Goal: Ask a question

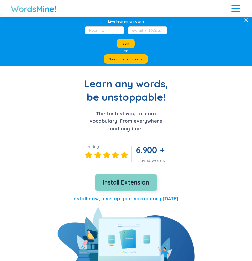
click at [127, 180] on span "Install Extension" at bounding box center [126, 182] width 46 height 9
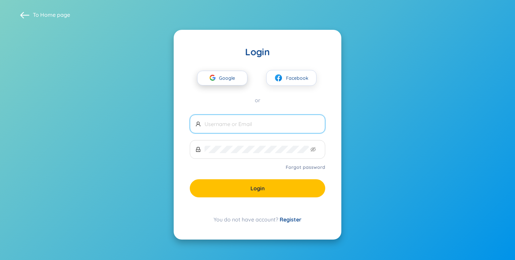
click at [219, 73] on span "Google" at bounding box center [228, 78] width 19 height 14
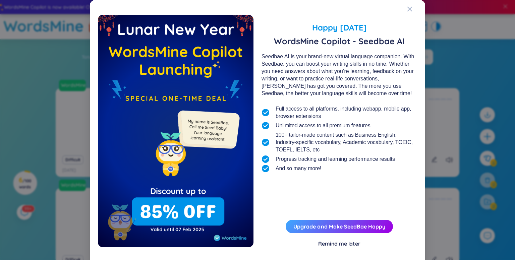
click at [347, 244] on div "Remind me later" at bounding box center [339, 243] width 42 height 7
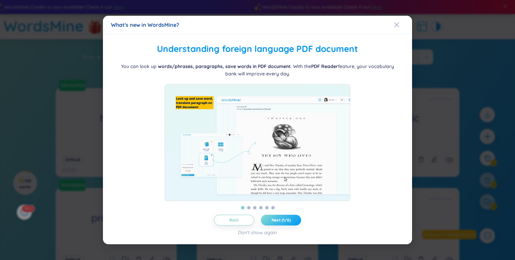
click at [278, 223] on span "Next (1/6)" at bounding box center [280, 220] width 19 height 5
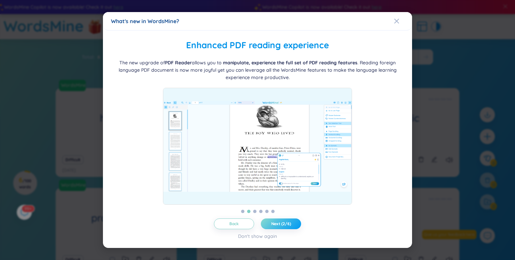
click at [278, 224] on span "Next (2/6)" at bounding box center [281, 223] width 20 height 5
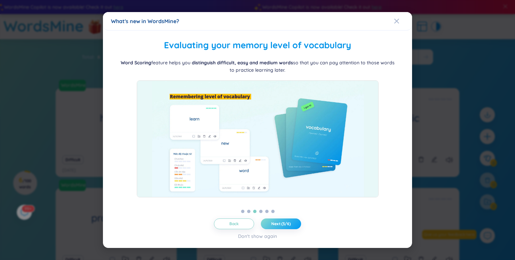
click at [278, 224] on span "Next (3/6)" at bounding box center [280, 223] width 19 height 5
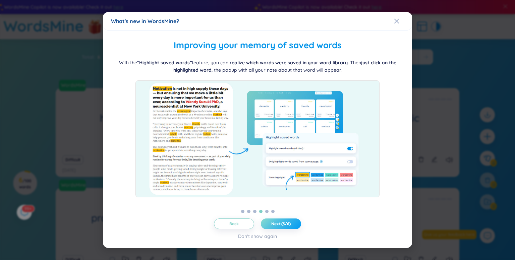
click at [278, 224] on span "Next (3/6)" at bounding box center [280, 223] width 19 height 5
click at [278, 224] on span "Next (4/6)" at bounding box center [281, 223] width 20 height 5
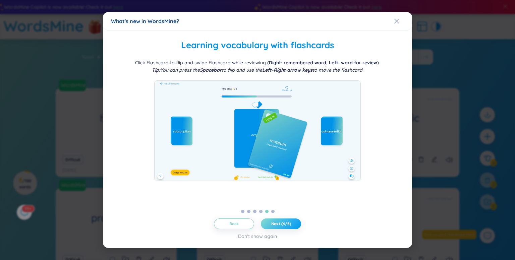
click at [278, 224] on span "Next (4/6)" at bounding box center [281, 223] width 20 height 5
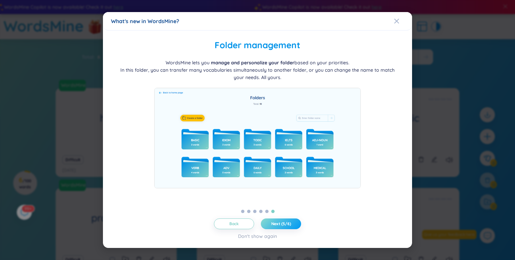
click at [278, 224] on span "Next (5/6)" at bounding box center [281, 223] width 20 height 5
click at [260, 235] on div "Don't show again" at bounding box center [257, 236] width 39 height 7
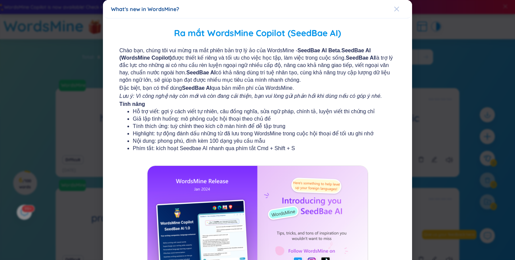
click at [394, 8] on icon "Close" at bounding box center [396, 9] width 5 height 5
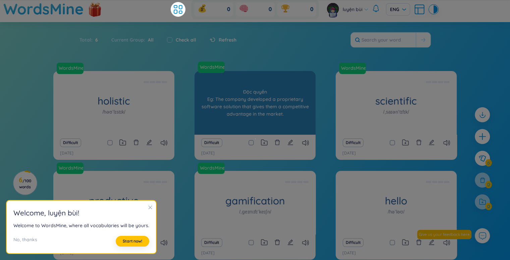
scroll to position [34, 0]
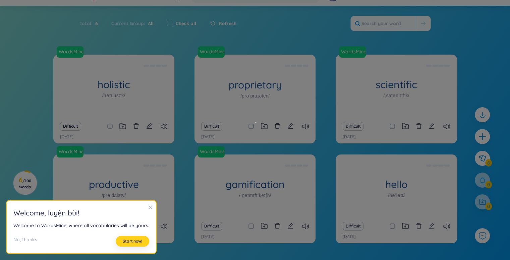
click at [137, 245] on button "Start now!" at bounding box center [133, 241] width 34 height 11
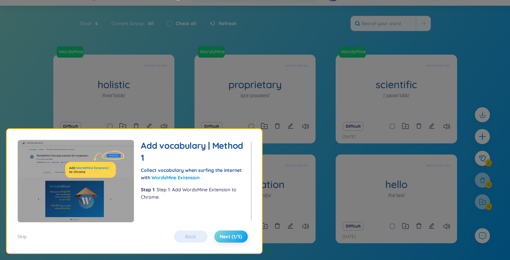
click at [229, 238] on span "Next (1/5)" at bounding box center [231, 236] width 22 height 7
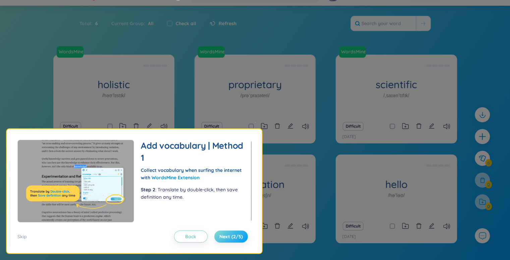
click at [229, 238] on span "Next (2/5)" at bounding box center [230, 236] width 23 height 7
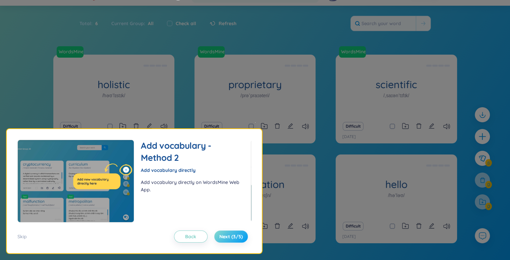
click at [230, 238] on span "Next (3/5)" at bounding box center [230, 236] width 23 height 7
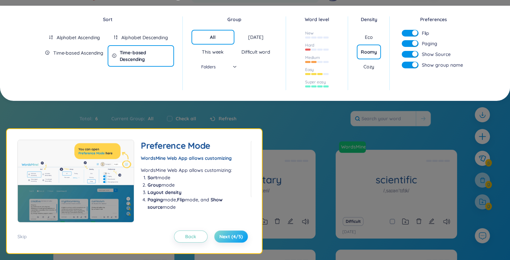
scroll to position [0, 0]
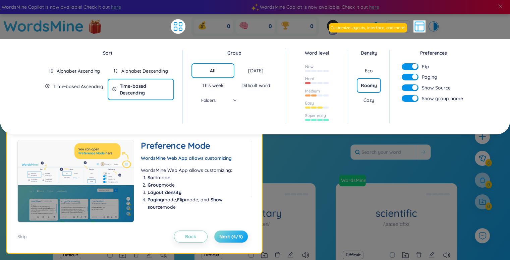
click at [230, 238] on span "Next (4/5)" at bounding box center [230, 236] width 23 height 7
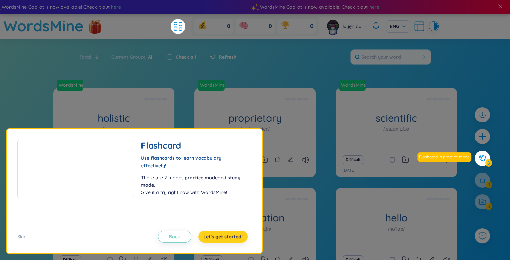
click at [230, 238] on span "Let's get started!" at bounding box center [223, 236] width 40 height 7
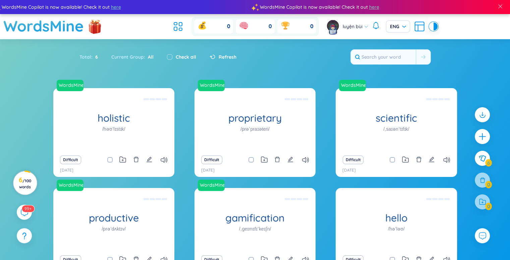
click at [20, 185] on span "/ 100 words" at bounding box center [25, 183] width 12 height 11
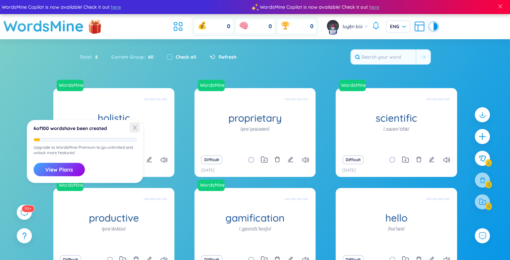
click at [134, 129] on span "X" at bounding box center [135, 127] width 10 height 10
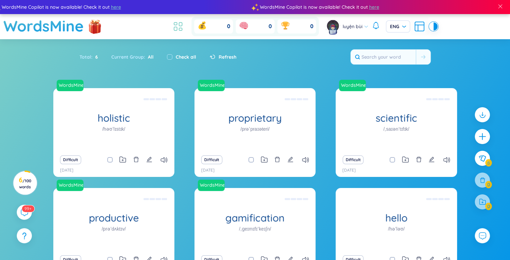
click at [183, 26] on icon at bounding box center [178, 26] width 12 height 12
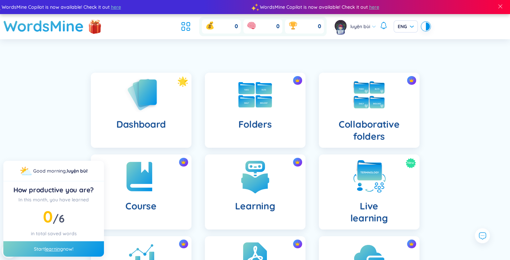
click at [376, 27] on div "[PERSON_NAME] ENG" at bounding box center [381, 26] width 98 height 17
click at [74, 24] on h1 "WordsMine" at bounding box center [43, 26] width 80 height 24
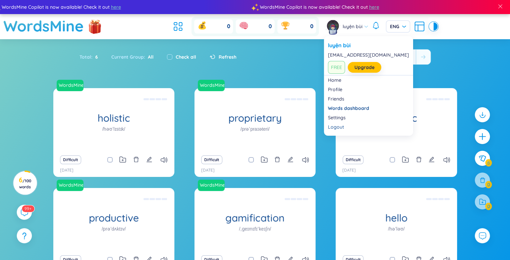
click at [346, 23] on span "luyện bùi" at bounding box center [353, 26] width 20 height 7
click at [355, 68] on link "Upgrade" at bounding box center [364, 67] width 20 height 7
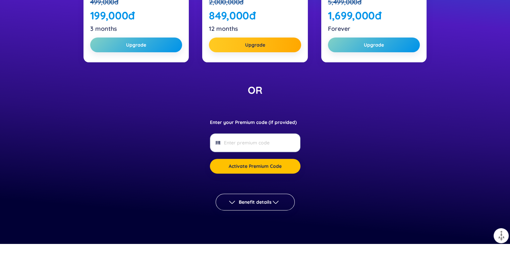
scroll to position [134, 0]
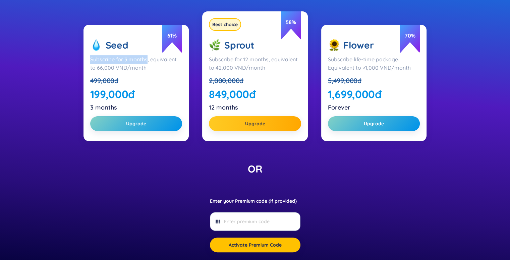
drag, startPoint x: 90, startPoint y: 58, endPoint x: 148, endPoint y: 58, distance: 58.3
click at [148, 58] on div "Subscribe for 3 months, equivalent to 66,000 VND/month" at bounding box center [136, 63] width 92 height 17
click at [117, 69] on img at bounding box center [115, 70] width 9 height 9
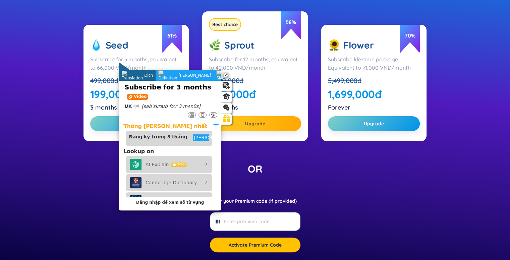
click at [158, 54] on div "Seed Subscribe for 3 months, equivalent to 66,000 VND/month 499,000 đ 199,000 đ…" at bounding box center [136, 76] width 92 height 74
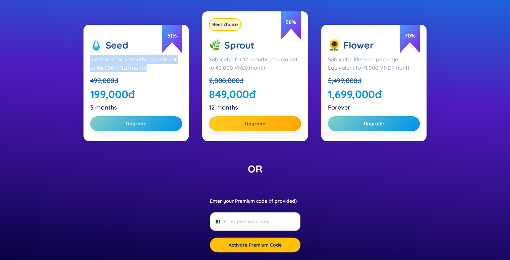
drag, startPoint x: 88, startPoint y: 59, endPoint x: 147, endPoint y: 70, distance: 60.2
click at [147, 70] on div "61 % Seed Subscribe for 3 months, equivalent to 66,000 VND/month 499,000 đ 199,…" at bounding box center [136, 83] width 106 height 117
click at [132, 78] on img at bounding box center [129, 78] width 9 height 9
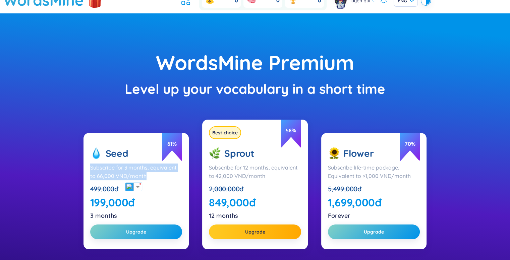
scroll to position [0, 0]
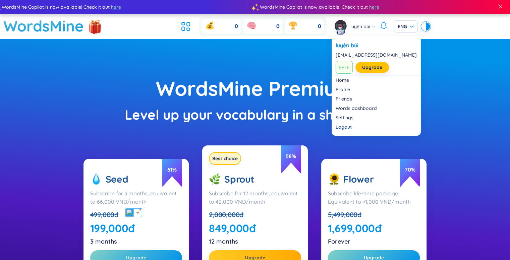
click at [362, 26] on span "luyện bùi" at bounding box center [360, 26] width 20 height 7
click at [340, 110] on link "Words dashboard" at bounding box center [376, 108] width 81 height 7
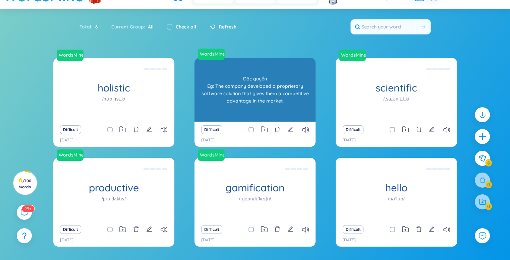
scroll to position [52, 0]
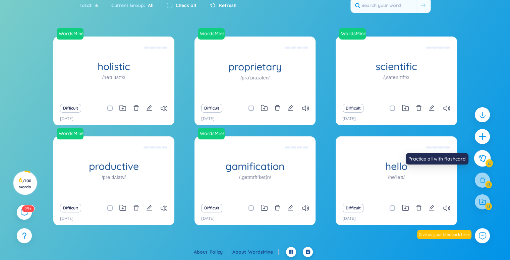
click at [479, 156] on icon at bounding box center [482, 158] width 8 height 7
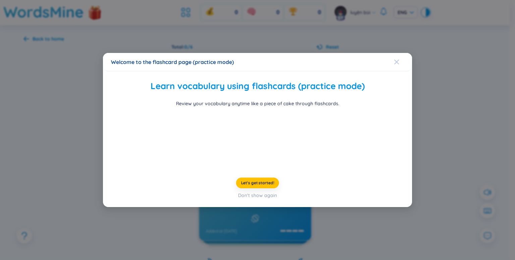
click at [397, 59] on icon "Close" at bounding box center [396, 61] width 5 height 5
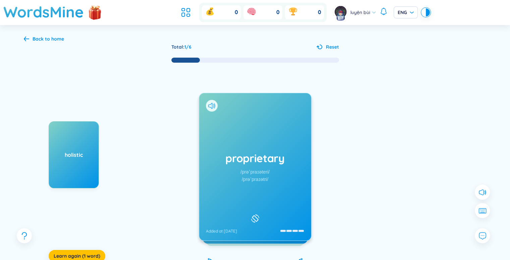
click at [349, 145] on div "holistic Learn again (1 word) proprietary /prəˈpraɪəteri/ /prəˈpraɪətri/ Added …" at bounding box center [255, 173] width 463 height 221
click at [273, 156] on h1 "proprietary" at bounding box center [255, 158] width 99 height 15
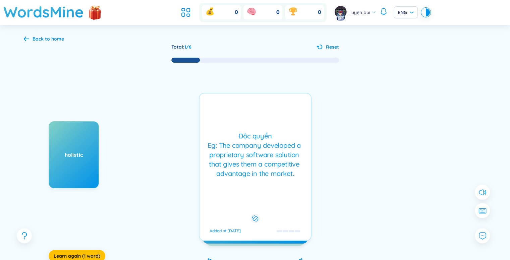
click at [265, 150] on div "Độc quyền Eg: The company developed a proprietary software solution that gives …" at bounding box center [255, 154] width 105 height 47
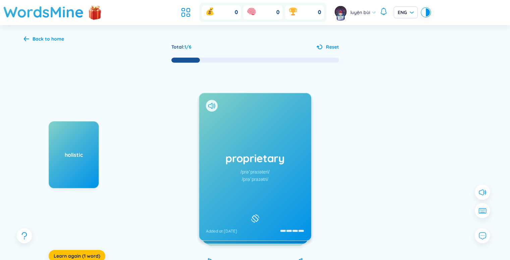
click at [271, 150] on div "proprietary /prəˈpraɪəteri/ /prəˈpraɪətri/ Added at [DATE]" at bounding box center [255, 166] width 112 height 147
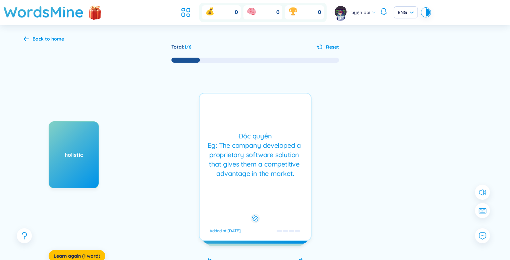
click at [271, 150] on div "Độc quyền Eg: The company developed a proprietary software solution that gives …" at bounding box center [255, 154] width 105 height 47
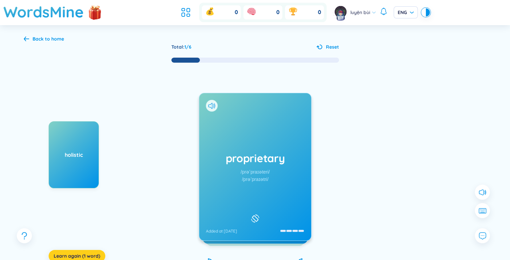
click at [73, 256] on span "Learn again (1 word)" at bounding box center [77, 256] width 47 height 7
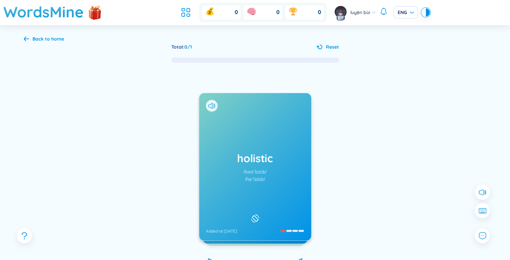
click at [56, 35] on div "Back to home" at bounding box center [49, 38] width 32 height 7
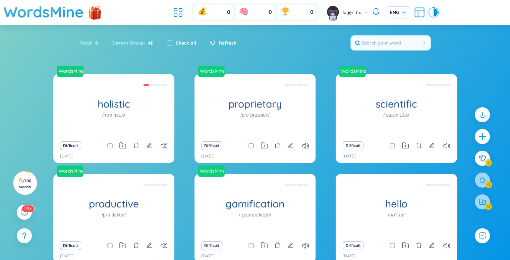
click at [433, 12] on div at bounding box center [435, 12] width 4 height 8
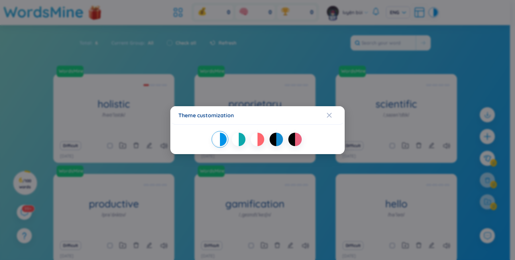
click at [276, 149] on div at bounding box center [257, 139] width 174 height 29
click at [279, 138] on div at bounding box center [279, 139] width 7 height 13
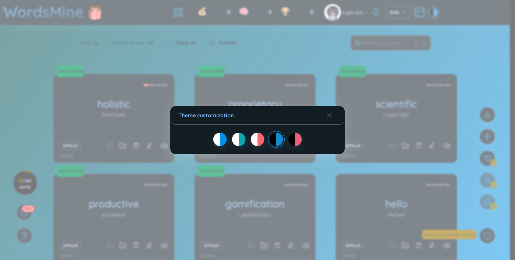
click at [251, 134] on div at bounding box center [254, 139] width 7 height 13
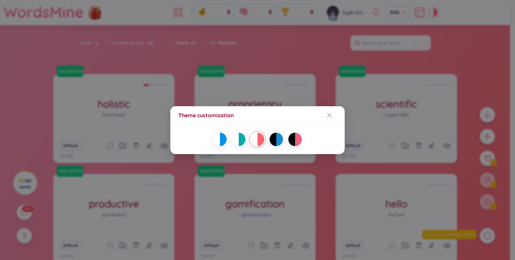
click at [234, 135] on div at bounding box center [235, 139] width 7 height 13
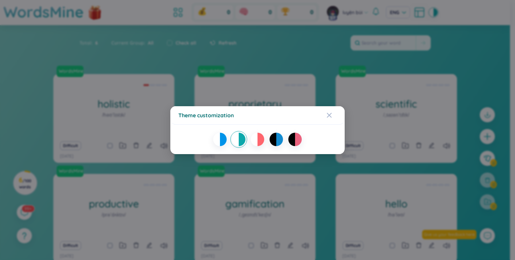
click at [215, 136] on div at bounding box center [216, 139] width 7 height 13
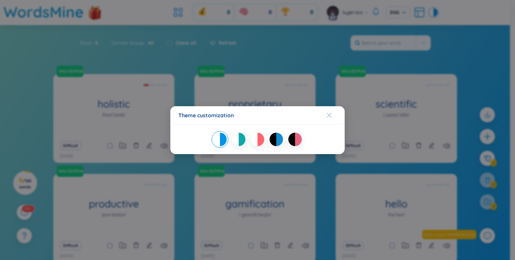
click at [329, 116] on icon "Close" at bounding box center [329, 115] width 5 height 5
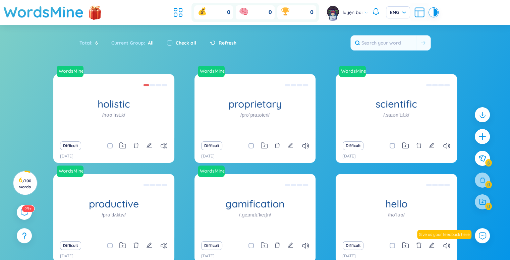
click at [361, 12] on span "luyện bùi" at bounding box center [353, 12] width 20 height 7
click at [484, 137] on icon "plus" at bounding box center [481, 136] width 7 height 1
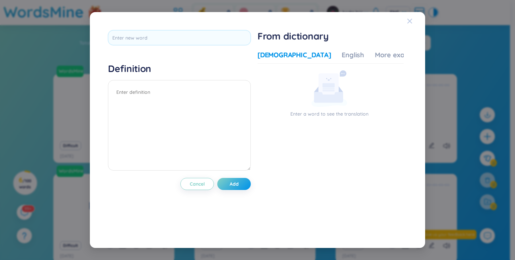
click at [412, 22] on icon "Close" at bounding box center [409, 20] width 5 height 5
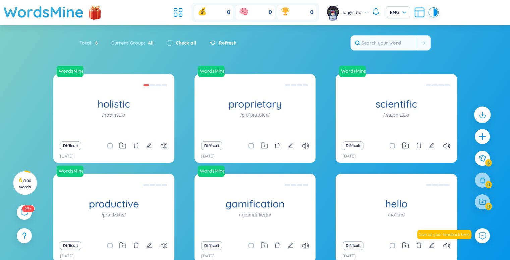
click at [484, 116] on icon at bounding box center [482, 115] width 9 height 9
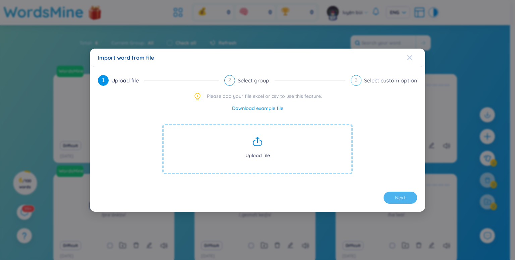
click at [414, 57] on span "Close" at bounding box center [416, 58] width 18 height 18
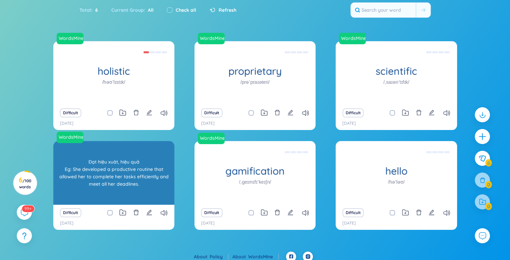
scroll to position [38, 0]
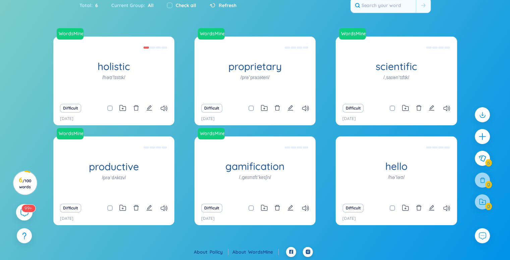
click at [25, 211] on sup "99+" at bounding box center [28, 207] width 14 height 7
click at [0, 126] on div "WordsMine holistic /həʊˈlɪstɪk/ [PERSON_NAME] Eg: The holistic approach to heal…" at bounding box center [255, 142] width 510 height 210
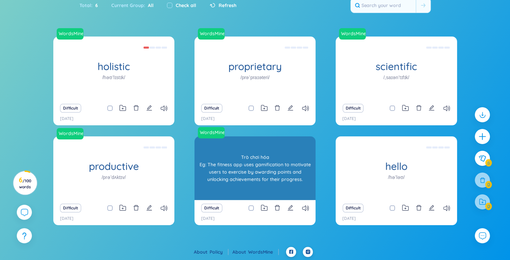
scroll to position [0, 0]
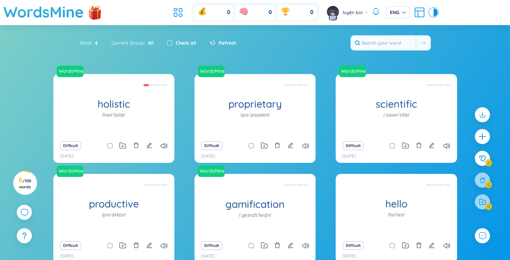
click at [169, 41] on input "checkbox" at bounding box center [169, 42] width 5 height 5
checkbox input "true"
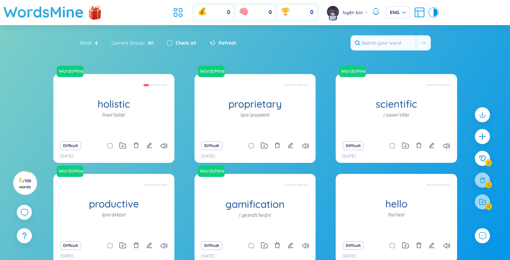
checkbox input "true"
click at [169, 41] on input "checkbox" at bounding box center [169, 42] width 5 height 5
checkbox input "false"
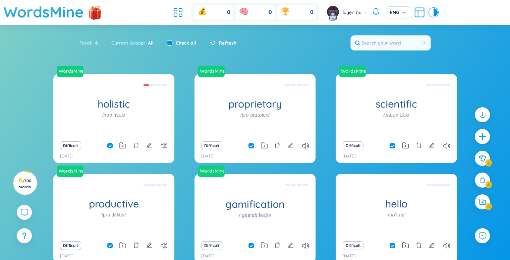
checkbox input "false"
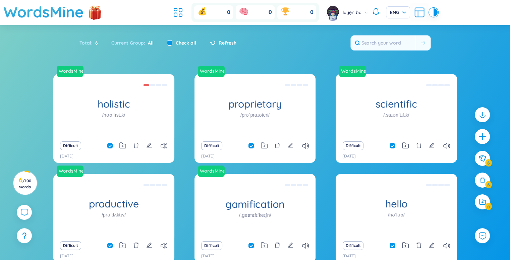
checkbox input "false"
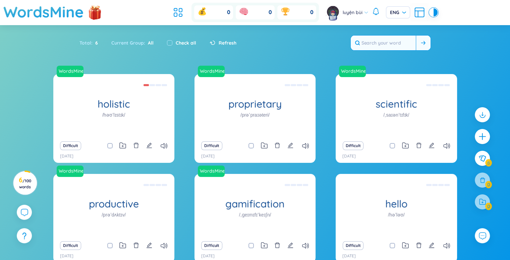
click at [391, 45] on input "text" at bounding box center [383, 43] width 65 height 15
click at [169, 41] on input "checkbox" at bounding box center [169, 42] width 5 height 5
checkbox input "true"
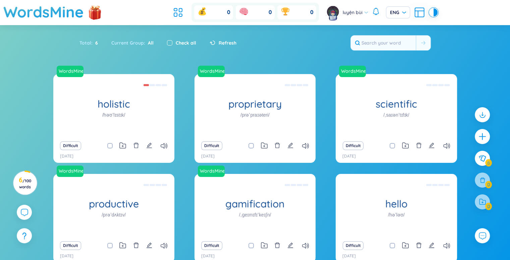
checkbox input "true"
click at [153, 42] on div "Current Group : All" at bounding box center [133, 43] width 56 height 14
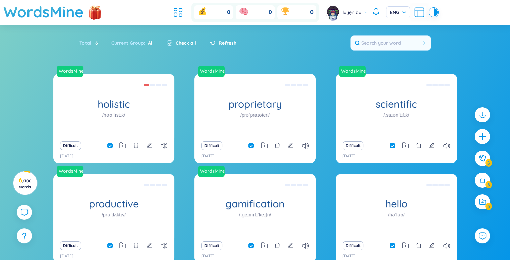
click at [151, 43] on span "All" at bounding box center [149, 43] width 8 height 6
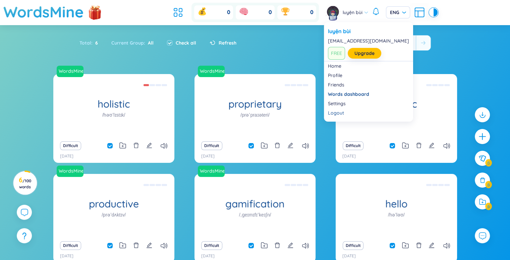
click at [344, 17] on div "luyện bùi" at bounding box center [346, 12] width 44 height 17
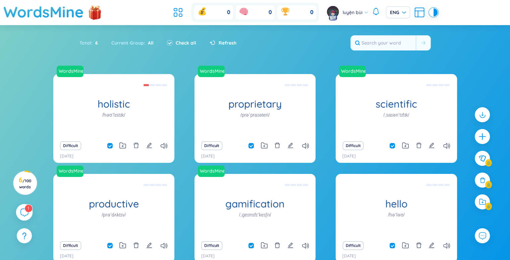
click at [20, 209] on div "1" at bounding box center [24, 212] width 17 height 17
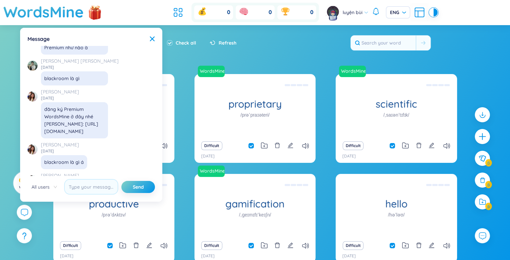
click at [302, 43] on div "Total : 6 Current Group : All Check all Refresh" at bounding box center [255, 46] width 418 height 29
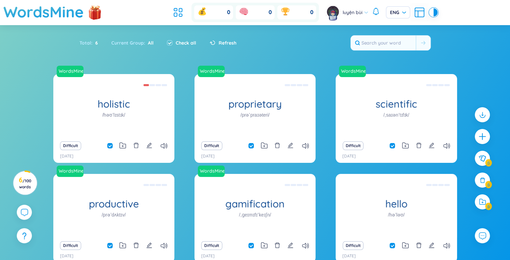
click at [354, 12] on span "luyện bùi" at bounding box center [353, 12] width 20 height 7
click at [394, 14] on span "ENG" at bounding box center [398, 12] width 16 height 7
click at [393, 25] on div "Language settings" at bounding box center [398, 29] width 47 height 11
click at [405, 13] on span "ENG" at bounding box center [398, 12] width 16 height 7
drag, startPoint x: 387, startPoint y: 30, endPoint x: 409, endPoint y: 30, distance: 21.8
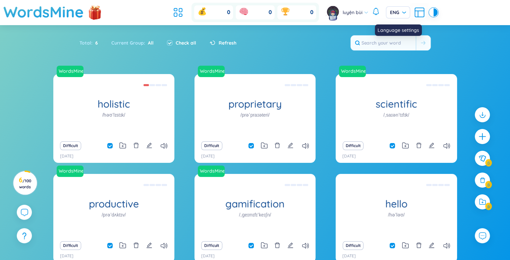
click at [396, 30] on div "Language settings" at bounding box center [398, 29] width 47 height 11
click at [404, 28] on div "Language settings" at bounding box center [398, 29] width 47 height 11
click at [403, 32] on div "Language settings" at bounding box center [398, 29] width 47 height 11
click at [432, 31] on section "Sort Alphabet Ascending Alphabet Descending Time-based Ascending Time-based Des…" at bounding box center [255, 154] width 510 height 259
click at [403, 13] on span "ENG" at bounding box center [398, 12] width 16 height 7
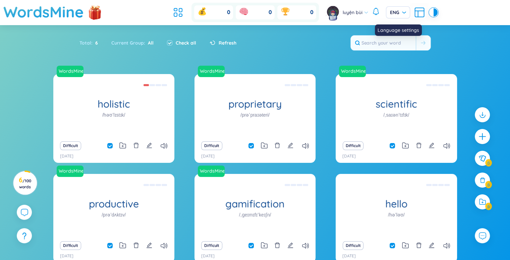
click at [409, 30] on div "Language settings" at bounding box center [398, 29] width 47 height 11
click at [402, 26] on div "Language settings" at bounding box center [398, 29] width 47 height 11
click at [400, 14] on span "ENG" at bounding box center [398, 12] width 16 height 7
click at [421, 14] on icon at bounding box center [419, 12] width 12 height 12
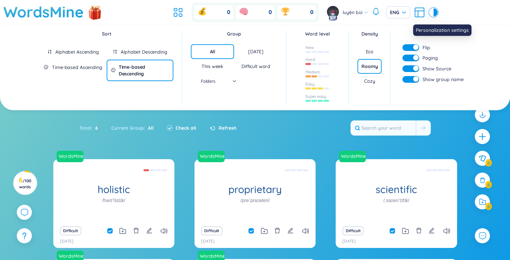
click at [417, 14] on icon at bounding box center [419, 12] width 12 height 12
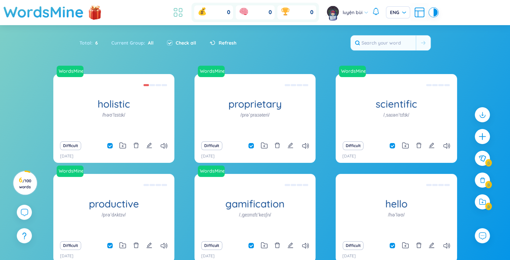
click at [174, 12] on icon at bounding box center [178, 12] width 12 height 12
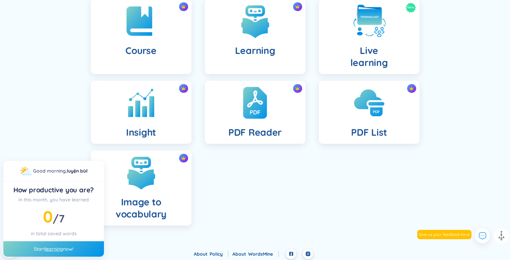
scroll to position [143, 0]
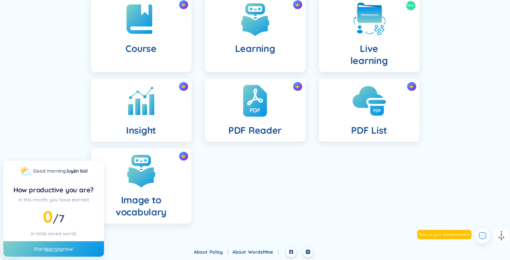
click at [366, 126] on h4 "PDF List" at bounding box center [369, 130] width 36 height 12
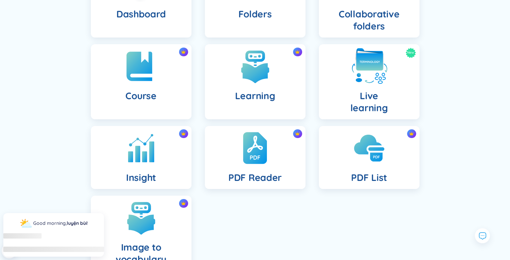
scroll to position [43, 0]
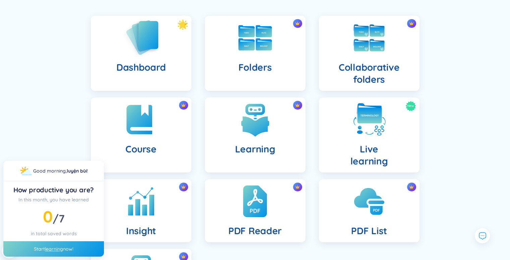
click at [115, 45] on div "Dashboard" at bounding box center [141, 53] width 101 height 75
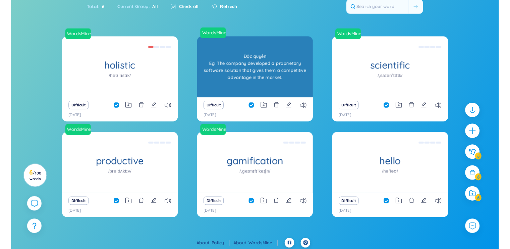
scroll to position [38, 0]
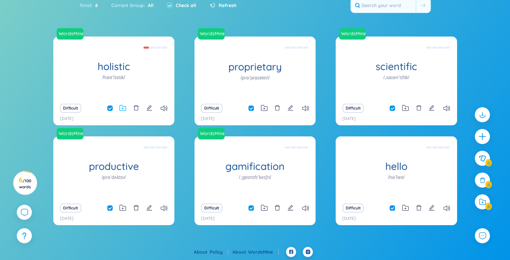
click at [125, 108] on icon at bounding box center [122, 108] width 7 height 6
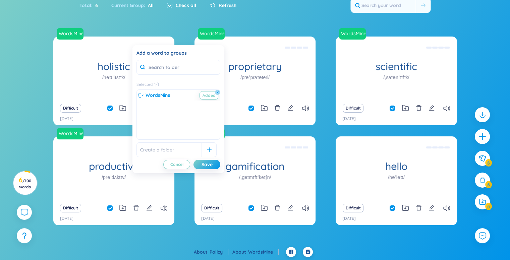
click at [4, 97] on div "WordsMine holistic /həʊˈlɪstɪk/ [PERSON_NAME] Eg: The holistic approach to heal…" at bounding box center [255, 142] width 510 height 210
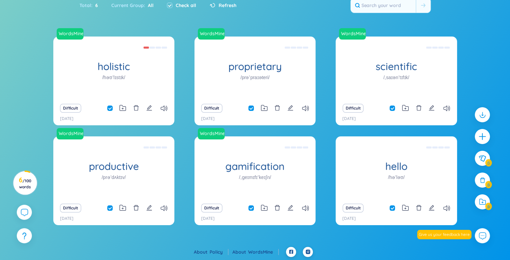
click at [253, 105] on div "Difficult" at bounding box center [255, 108] width 114 height 9
click at [252, 107] on input "checkbox" at bounding box center [254, 108] width 5 height 5
checkbox input "false"
click at [252, 107] on input "checkbox" at bounding box center [254, 108] width 5 height 5
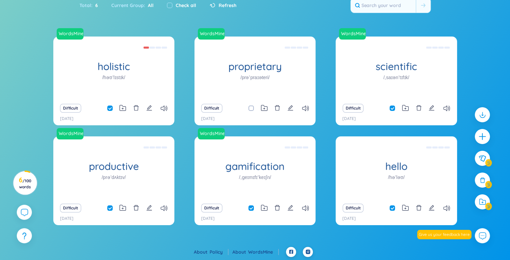
checkbox input "true"
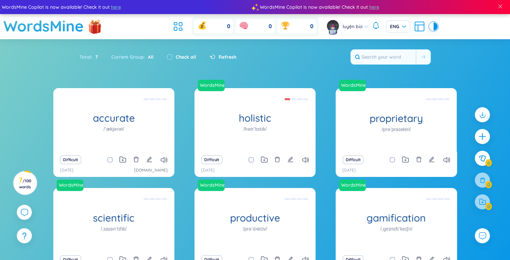
click at [347, 25] on span "luyện bùi" at bounding box center [353, 26] width 20 height 7
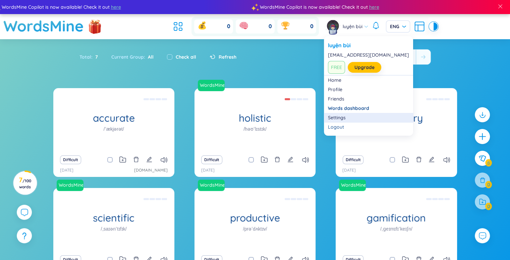
click at [339, 120] on link "Settings" at bounding box center [368, 117] width 81 height 7
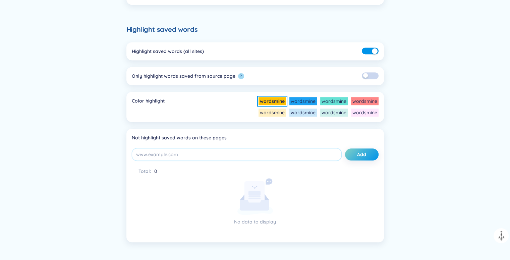
scroll to position [321, 0]
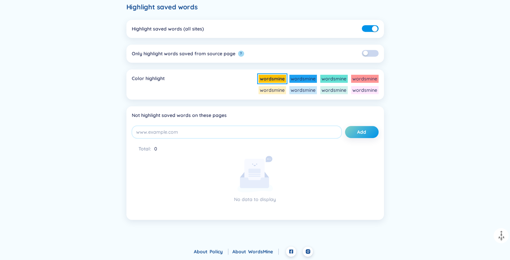
click at [355, 80] on li "wordsmine" at bounding box center [364, 79] width 27 height 8
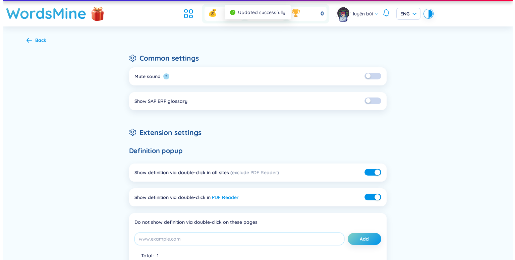
scroll to position [0, 0]
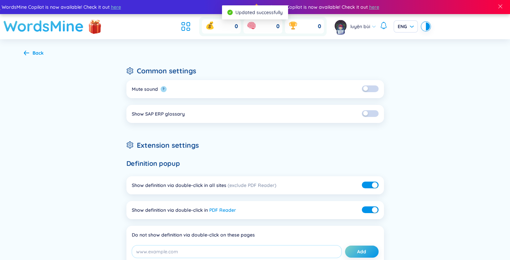
click at [64, 22] on h1 "WordsMine" at bounding box center [43, 26] width 80 height 24
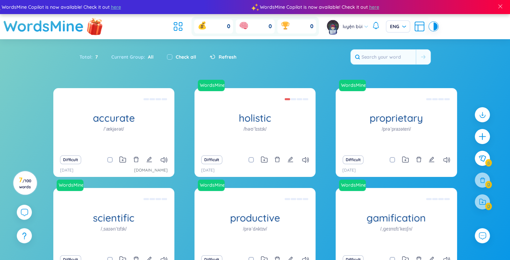
click at [95, 27] on img at bounding box center [95, 26] width 20 height 26
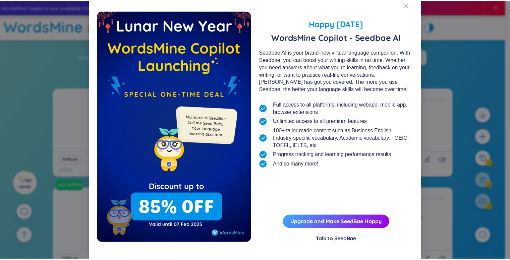
scroll to position [9, 0]
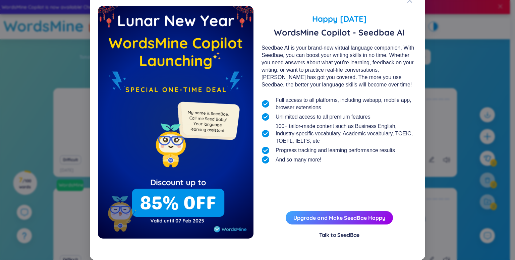
drag, startPoint x: 288, startPoint y: 133, endPoint x: 270, endPoint y: 64, distance: 71.0
click at [270, 64] on div "Happy Lunar New Year 2025 WordsMine Copilot - Seedbae AI Seedbae AI is your bra…" at bounding box center [339, 122] width 156 height 233
click at [265, 50] on div "Seedbae AI is your brand-new virtual language companion. With Seedbae, you can …" at bounding box center [339, 66] width 156 height 44
click at [265, 49] on div "Seedbae AI is your brand-new virtual language companion. With Seedbae, you can …" at bounding box center [339, 66] width 156 height 44
click at [267, 49] on div "Seedbae AI is your brand-new virtual language companion. With Seedbae, you can …" at bounding box center [339, 66] width 156 height 44
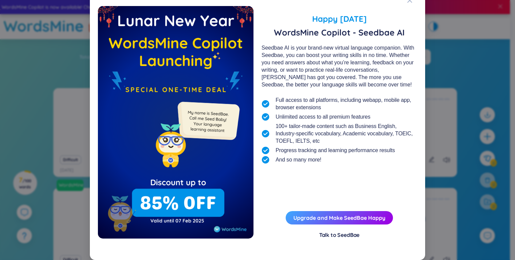
drag, startPoint x: 278, startPoint y: 49, endPoint x: 284, endPoint y: 52, distance: 6.7
click at [278, 50] on div "Seedbae AI is your brand-new virtual language companion. With Seedbae, you can …" at bounding box center [339, 66] width 156 height 44
click at [285, 53] on div "Seedbae AI is your brand-new virtual language companion. With Seedbae, you can …" at bounding box center [339, 66] width 156 height 44
click at [440, 122] on div "Happy Lunar New Year 2025 WordsMine Copilot - Seedbae AI Seedbae AI is your bra…" at bounding box center [257, 130] width 515 height 260
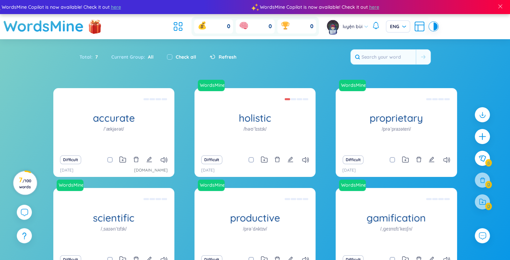
click at [35, 183] on circle at bounding box center [24, 182] width 23 height 23
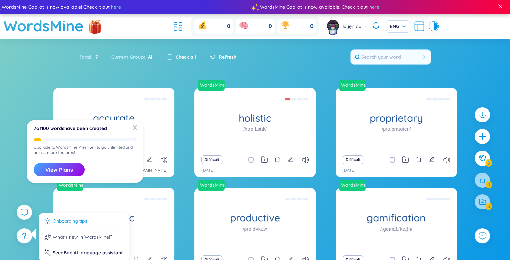
click at [44, 219] on span at bounding box center [47, 221] width 7 height 7
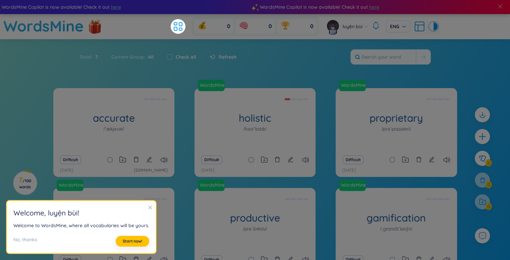
click at [148, 208] on icon "close" at bounding box center [150, 208] width 4 height 4
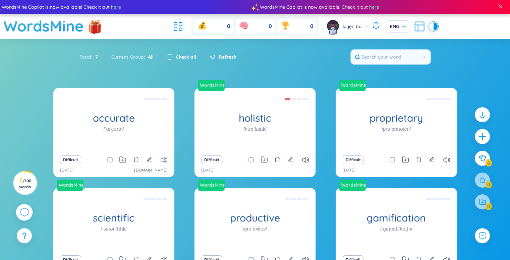
click at [24, 209] on icon at bounding box center [24, 212] width 7 height 7
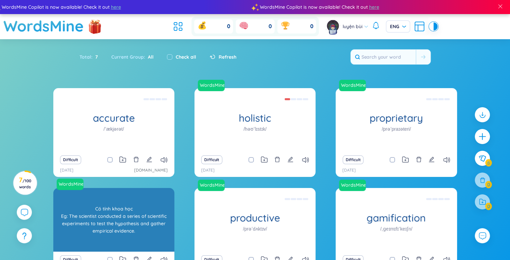
scroll to position [7741, 0]
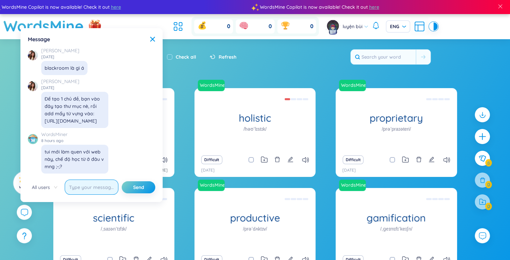
click at [86, 189] on input "text" at bounding box center [92, 187] width 54 height 15
type input "u"
type input "ủ"
type input "ửa cái này không suất từ ra file được ư ad"
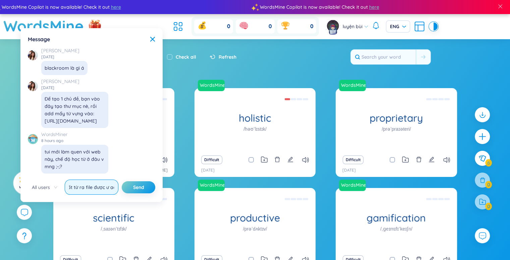
click at [122, 181] on button "Send" at bounding box center [139, 187] width 34 height 12
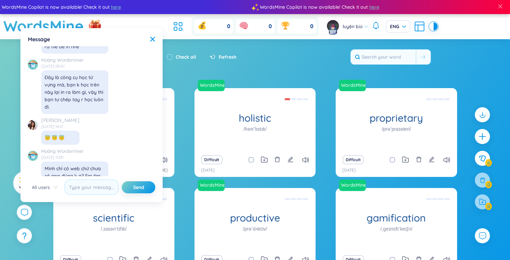
click at [291, 76] on section "Sort Alphabet Ascending Alphabet Descending Time-based Ascending Time-based Des…" at bounding box center [255, 179] width 510 height 280
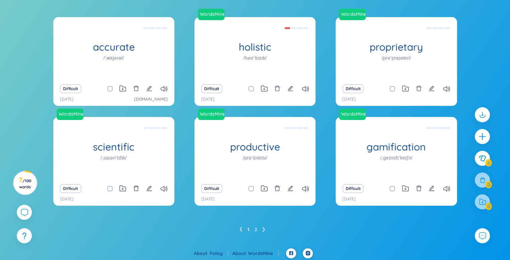
scroll to position [72, 0]
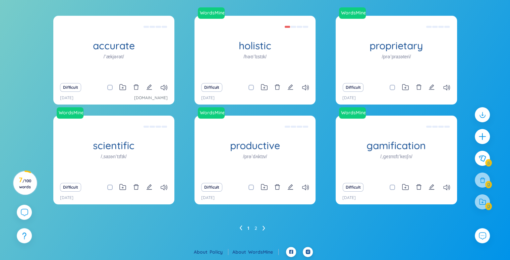
click at [260, 228] on ul "1 2" at bounding box center [254, 228] width 31 height 11
click at [262, 228] on icon at bounding box center [263, 228] width 3 height 5
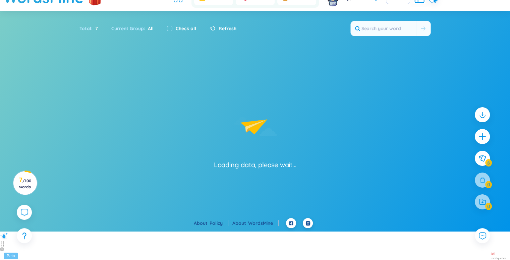
scroll to position [0, 0]
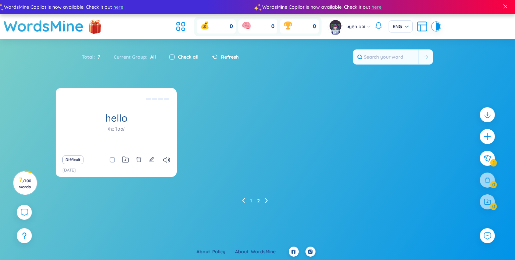
click at [243, 199] on icon at bounding box center [243, 200] width 2 height 5
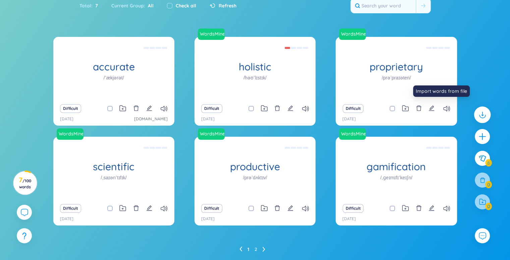
scroll to position [72, 0]
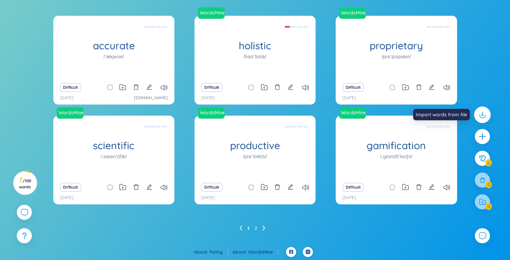
click at [481, 113] on icon at bounding box center [482, 115] width 9 height 9
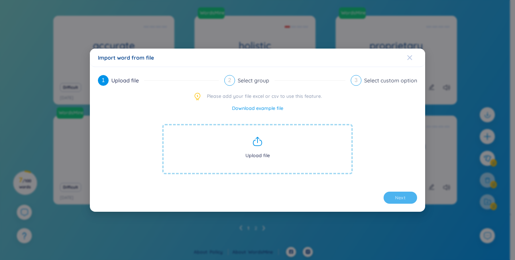
click at [411, 59] on icon "Close" at bounding box center [409, 57] width 5 height 5
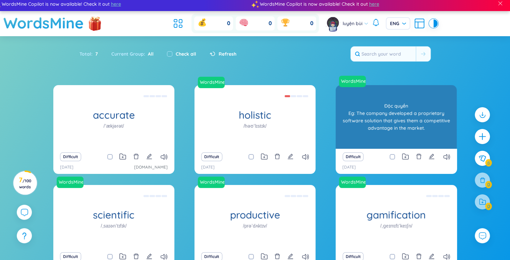
scroll to position [0, 0]
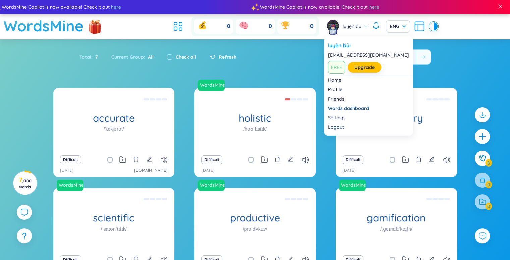
click at [355, 27] on span "luyện bùi" at bounding box center [353, 26] width 20 height 7
click at [344, 89] on link "Profile" at bounding box center [368, 89] width 81 height 7
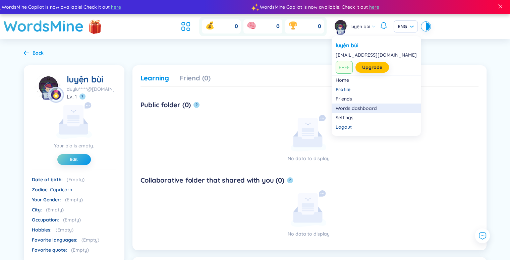
click at [350, 109] on link "Words dashboard" at bounding box center [376, 108] width 81 height 7
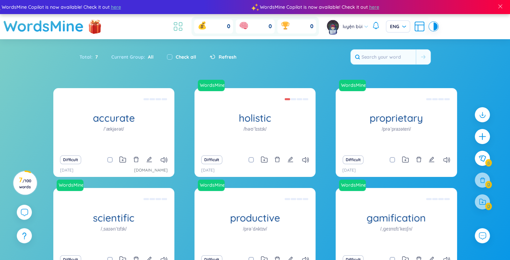
click at [175, 27] on icon at bounding box center [175, 29] width 3 height 4
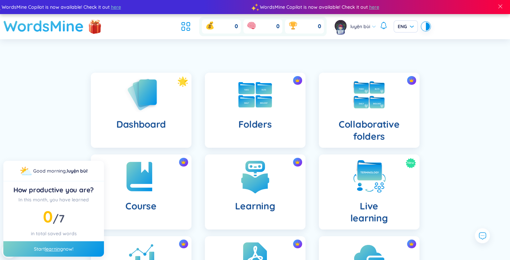
click at [65, 22] on h1 "WordsMine" at bounding box center [43, 26] width 80 height 24
